Goal: Check status: Check status

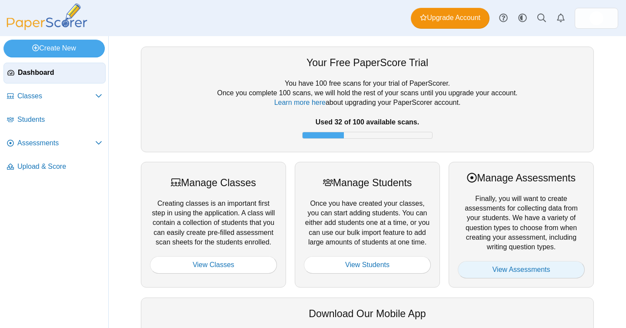
click at [552, 271] on link "View Assessments" at bounding box center [521, 269] width 127 height 17
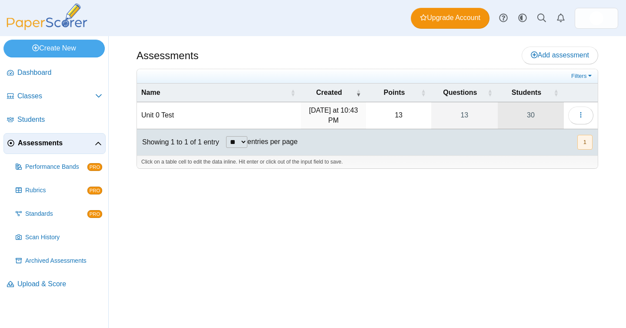
click at [530, 117] on link "30" at bounding box center [531, 115] width 66 height 27
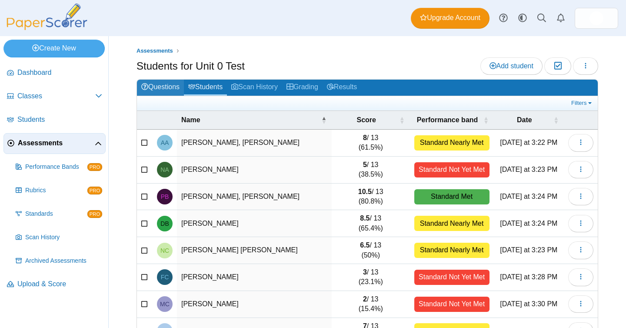
click at [167, 88] on link "Questions" at bounding box center [160, 88] width 47 height 16
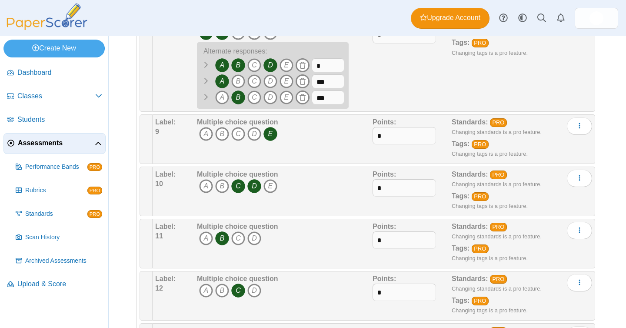
scroll to position [531, 0]
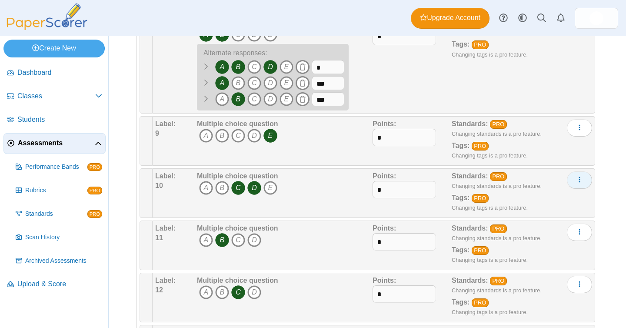
click at [584, 182] on button "More options" at bounding box center [579, 179] width 25 height 17
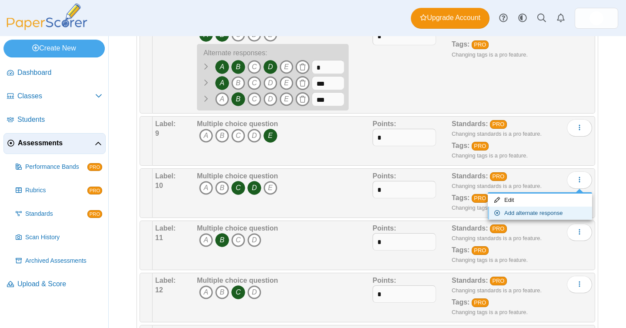
click at [571, 211] on link "Add alternate response" at bounding box center [540, 213] width 104 height 13
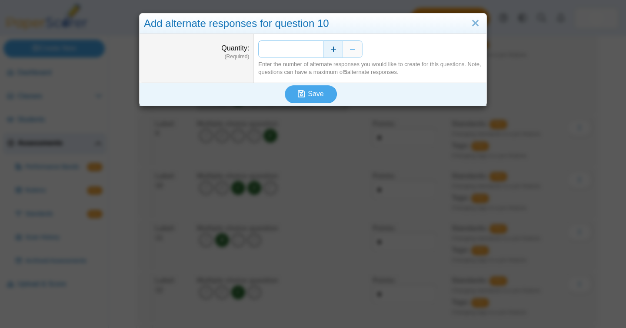
drag, startPoint x: 318, startPoint y: 51, endPoint x: 331, endPoint y: 51, distance: 13.5
click at [330, 51] on div "*" at bounding box center [370, 48] width 224 height 17
click at [331, 51] on button "Increase" at bounding box center [334, 48] width 20 height 17
click at [324, 92] on button "Save" at bounding box center [311, 93] width 52 height 17
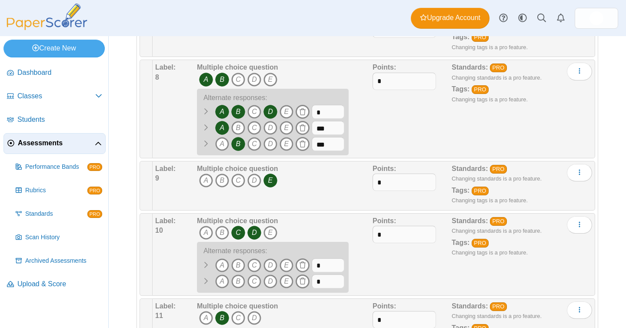
scroll to position [595, 0]
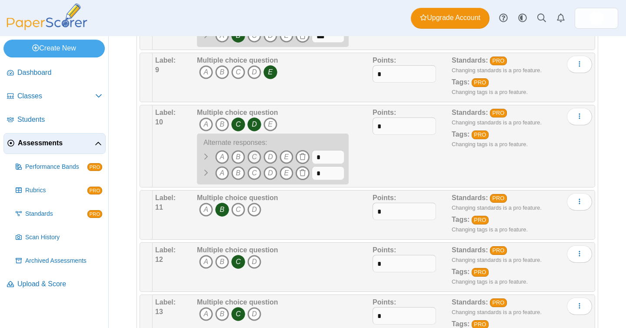
click at [254, 154] on icon "C" at bounding box center [255, 157] width 14 height 14
drag, startPoint x: 331, startPoint y: 156, endPoint x: 301, endPoint y: 152, distance: 31.2
click at [301, 152] on span "A B" at bounding box center [270, 158] width 147 height 16
type input "**"
click at [273, 173] on icon "D" at bounding box center [271, 173] width 14 height 14
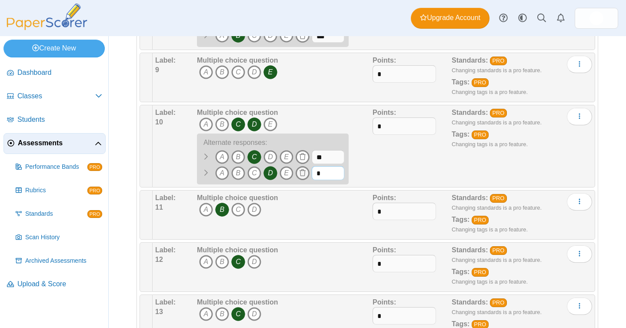
drag, startPoint x: 331, startPoint y: 180, endPoint x: 300, endPoint y: 176, distance: 31.6
click at [300, 176] on span "A B" at bounding box center [270, 174] width 147 height 16
type input "**"
click at [380, 177] on div "Points: *" at bounding box center [412, 146] width 79 height 77
click at [410, 166] on div "Points: *" at bounding box center [412, 146] width 79 height 77
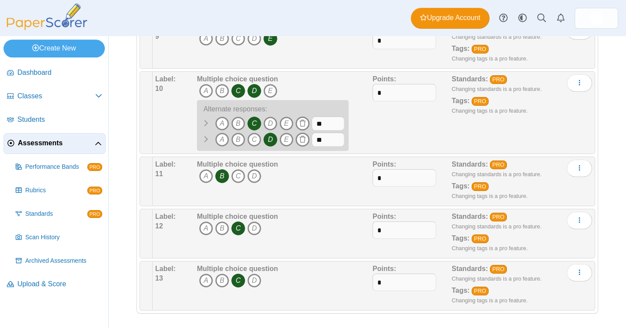
scroll to position [631, 0]
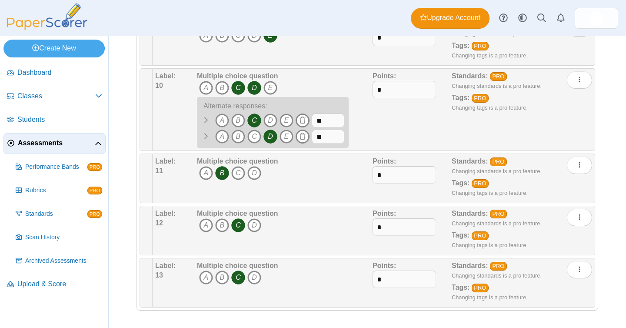
click at [616, 172] on div "Adding or removing a question, will render already printed testing sheets inval…" at bounding box center [368, 182] width 518 height 292
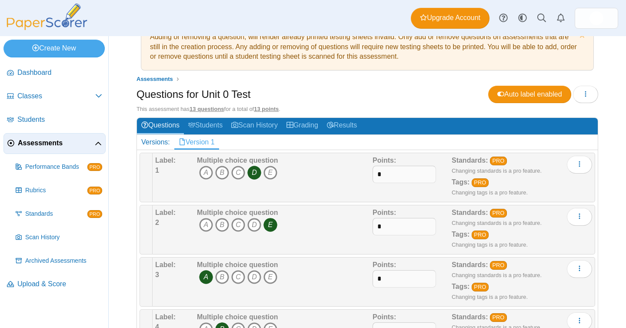
scroll to position [0, 0]
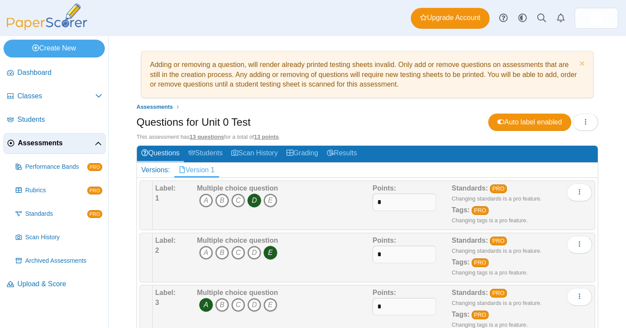
click at [38, 145] on span "Assessments" at bounding box center [56, 143] width 77 height 10
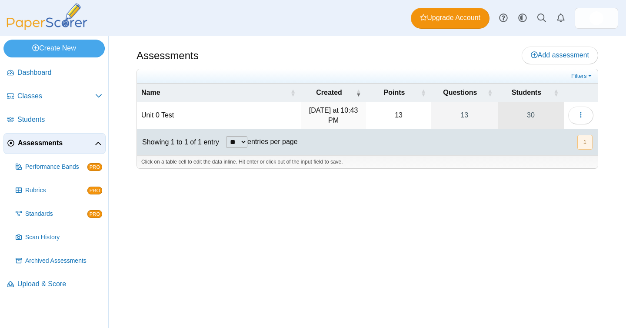
click at [529, 112] on link "30" at bounding box center [531, 115] width 66 height 27
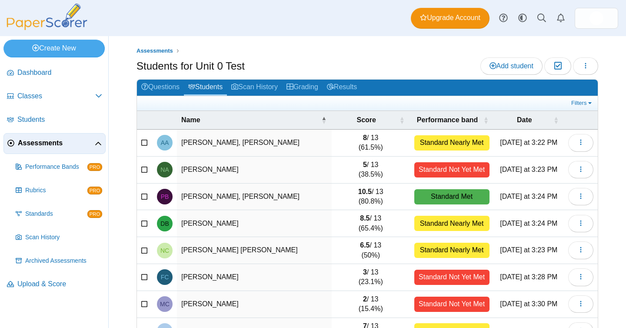
scroll to position [108, 0]
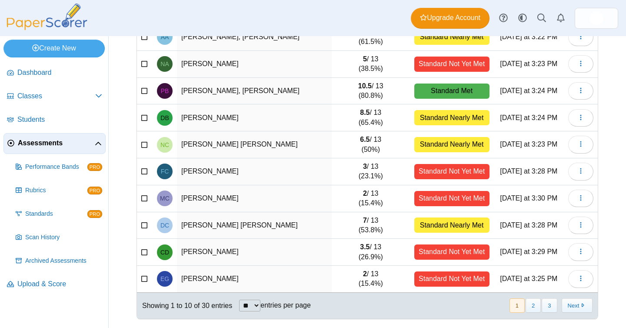
click at [259, 308] on select "** ** ** ***" at bounding box center [249, 306] width 21 height 12
select select "**"
click at [240, 300] on select "** ** ** ***" at bounding box center [249, 306] width 21 height 12
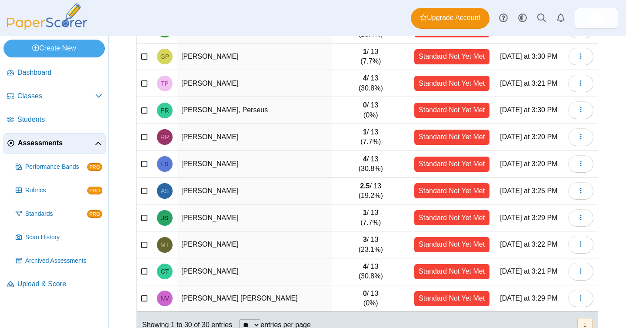
scroll to position [623, 0]
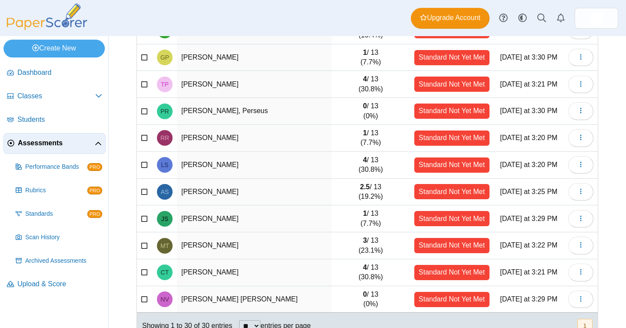
click at [224, 143] on td "[PERSON_NAME]" at bounding box center [254, 138] width 155 height 27
click at [164, 141] on span "RR" at bounding box center [165, 138] width 9 height 6
click at [581, 147] on button "button" at bounding box center [581, 137] width 25 height 17
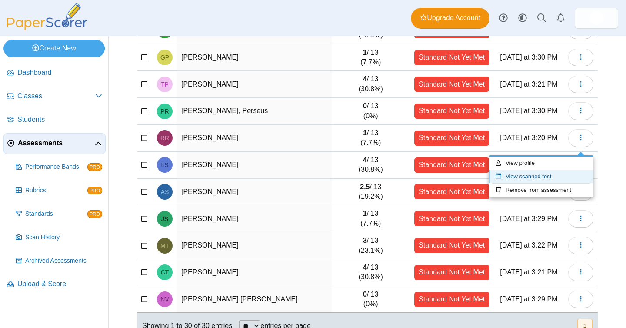
click at [563, 171] on link "View scanned test" at bounding box center [541, 176] width 104 height 13
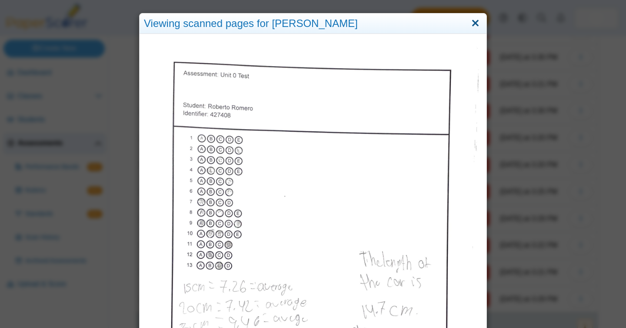
click at [478, 22] on link "Close" at bounding box center [475, 23] width 13 height 15
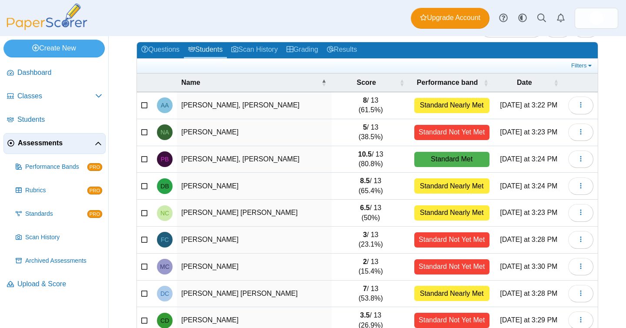
scroll to position [25, 0]
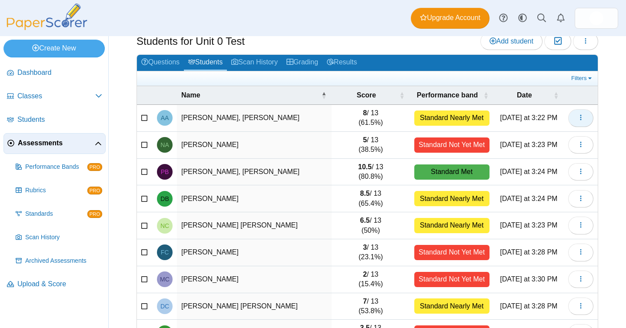
click at [579, 120] on icon "button" at bounding box center [581, 117] width 7 height 7
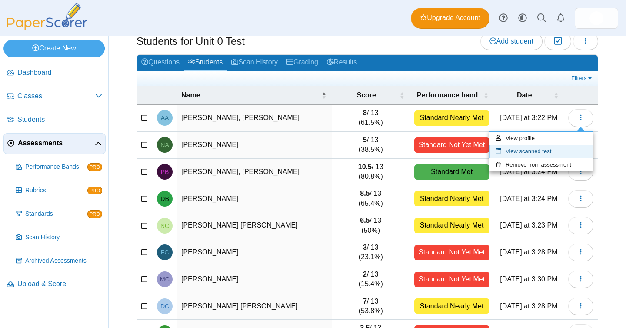
click at [573, 154] on link "View scanned test" at bounding box center [541, 151] width 104 height 13
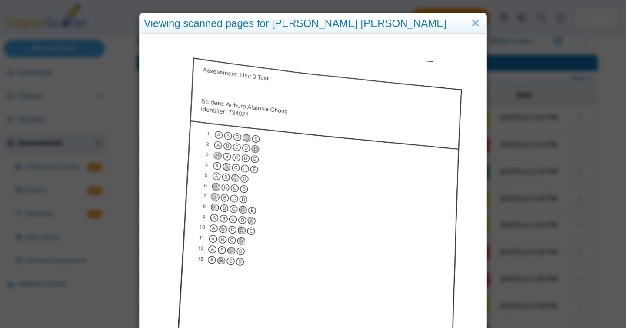
click at [483, 27] on div "Viewing scanned pages for [PERSON_NAME] [PERSON_NAME]" at bounding box center [313, 23] width 347 height 20
click at [472, 25] on link "Close" at bounding box center [475, 23] width 13 height 15
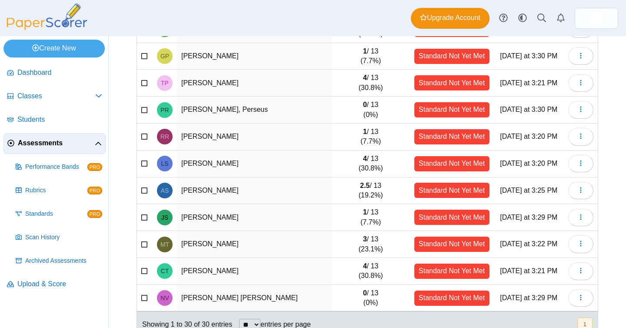
scroll to position [650, 0]
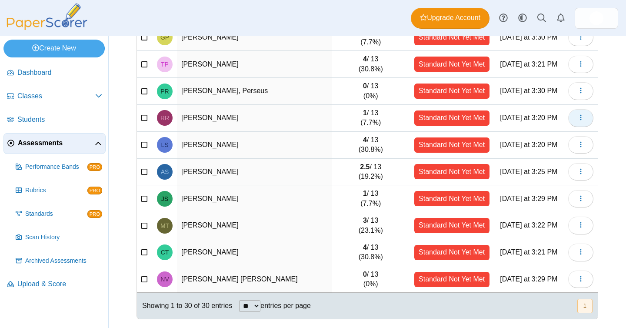
click at [585, 119] on button "button" at bounding box center [581, 117] width 25 height 17
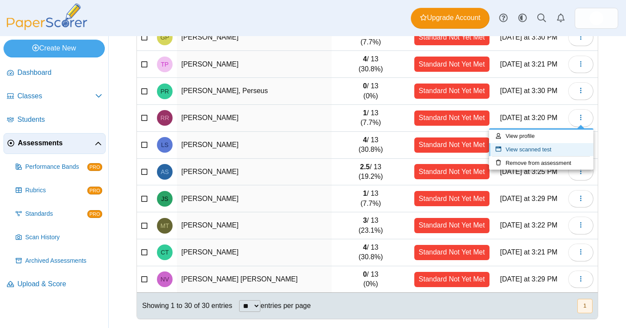
click at [578, 147] on link "View scanned test" at bounding box center [541, 149] width 104 height 13
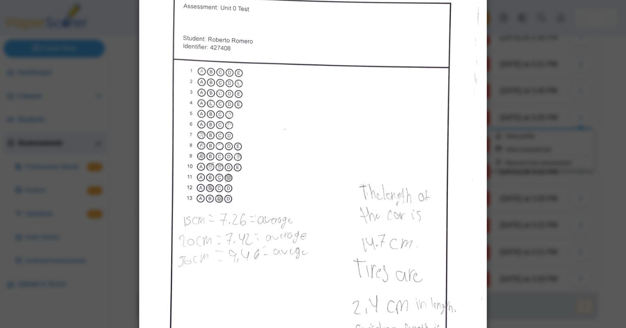
scroll to position [68, 0]
click at [516, 59] on div "Viewing scanned pages for [PERSON_NAME]" at bounding box center [313, 164] width 626 height 328
